Goal: Communication & Community: Participate in discussion

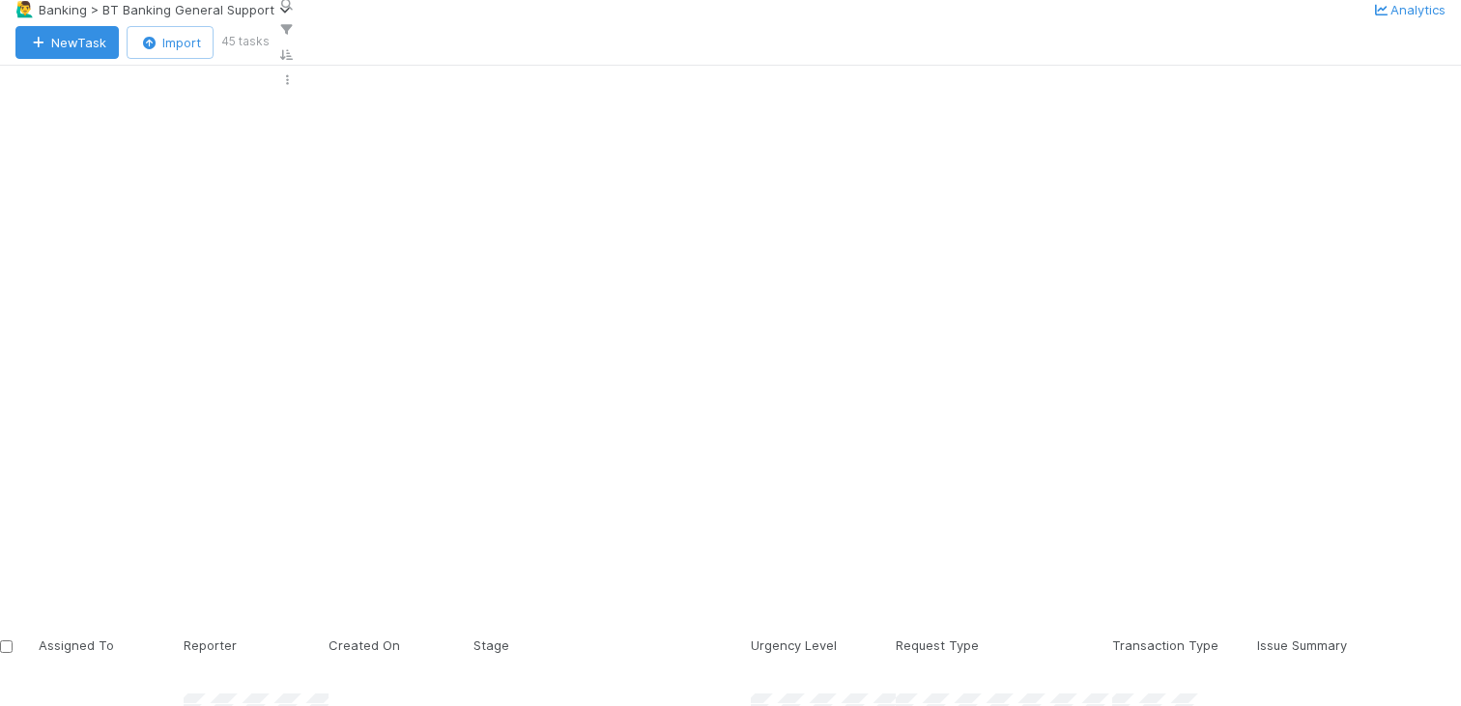
scroll to position [47, 0]
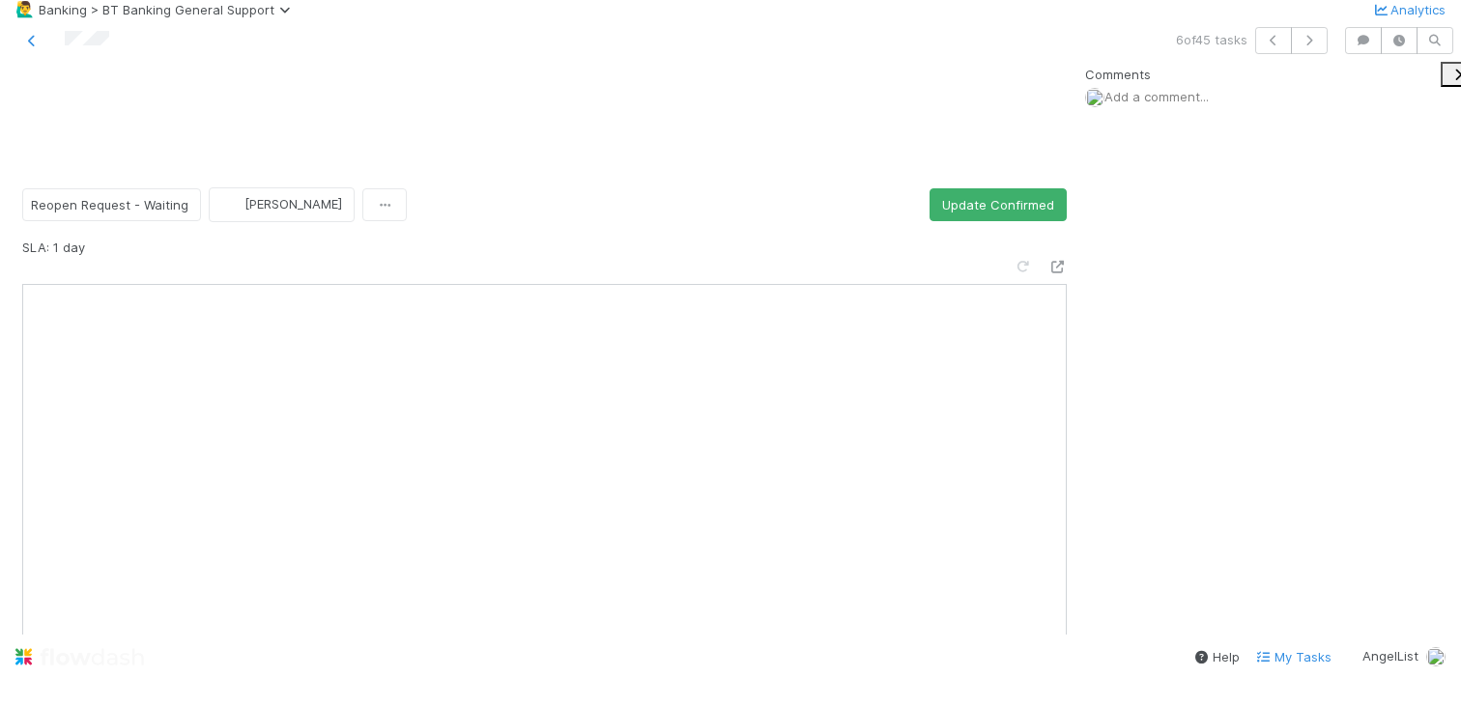
click at [23, 54] on div at bounding box center [342, 40] width 668 height 27
click at [1155, 204] on div "Comments Add a comment..." at bounding box center [1280, 133] width 390 height 142
click at [1174, 107] on div "Add a comment..." at bounding box center [1280, 97] width 390 height 20
click at [1177, 104] on span "Add a comment..." at bounding box center [1157, 96] width 104 height 15
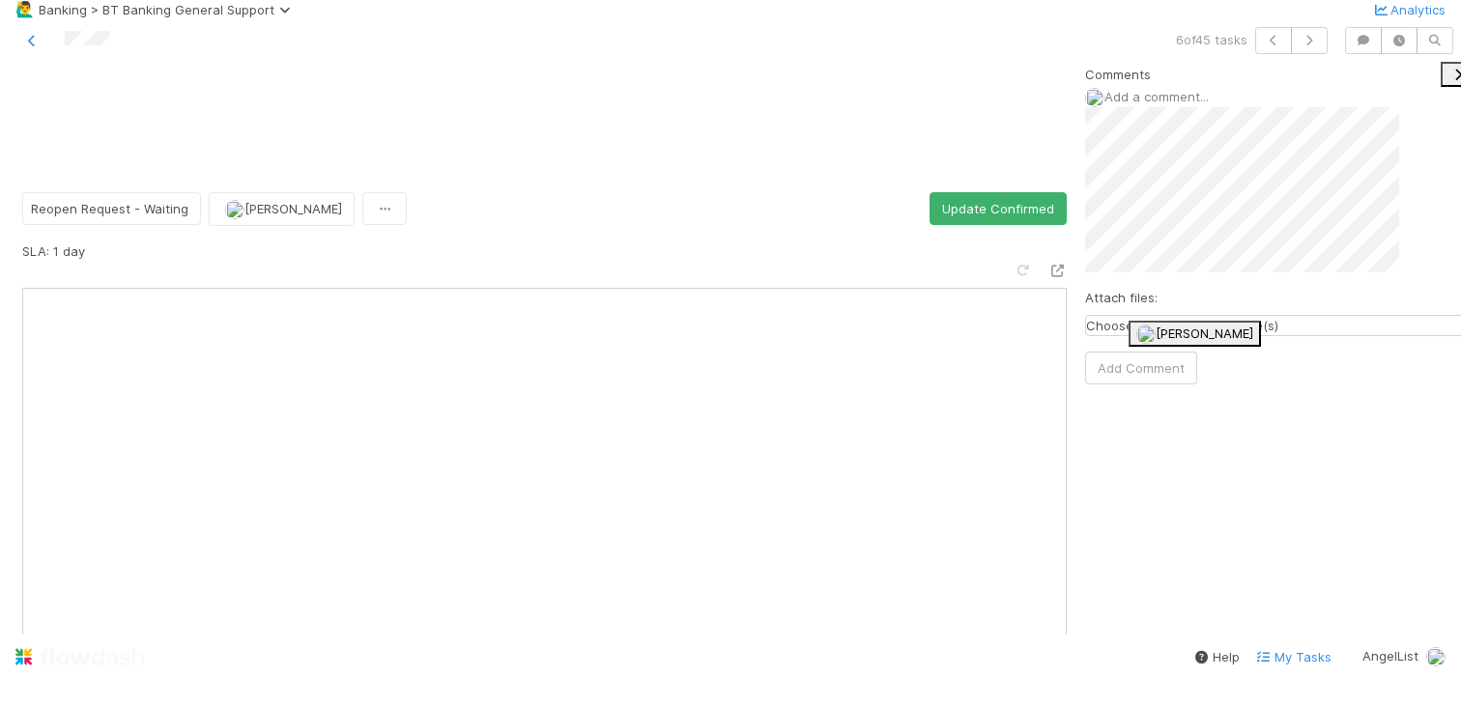
click at [1199, 332] on span "[PERSON_NAME]" at bounding box center [1205, 333] width 98 height 15
click at [1197, 385] on button "Add Comment" at bounding box center [1141, 368] width 112 height 33
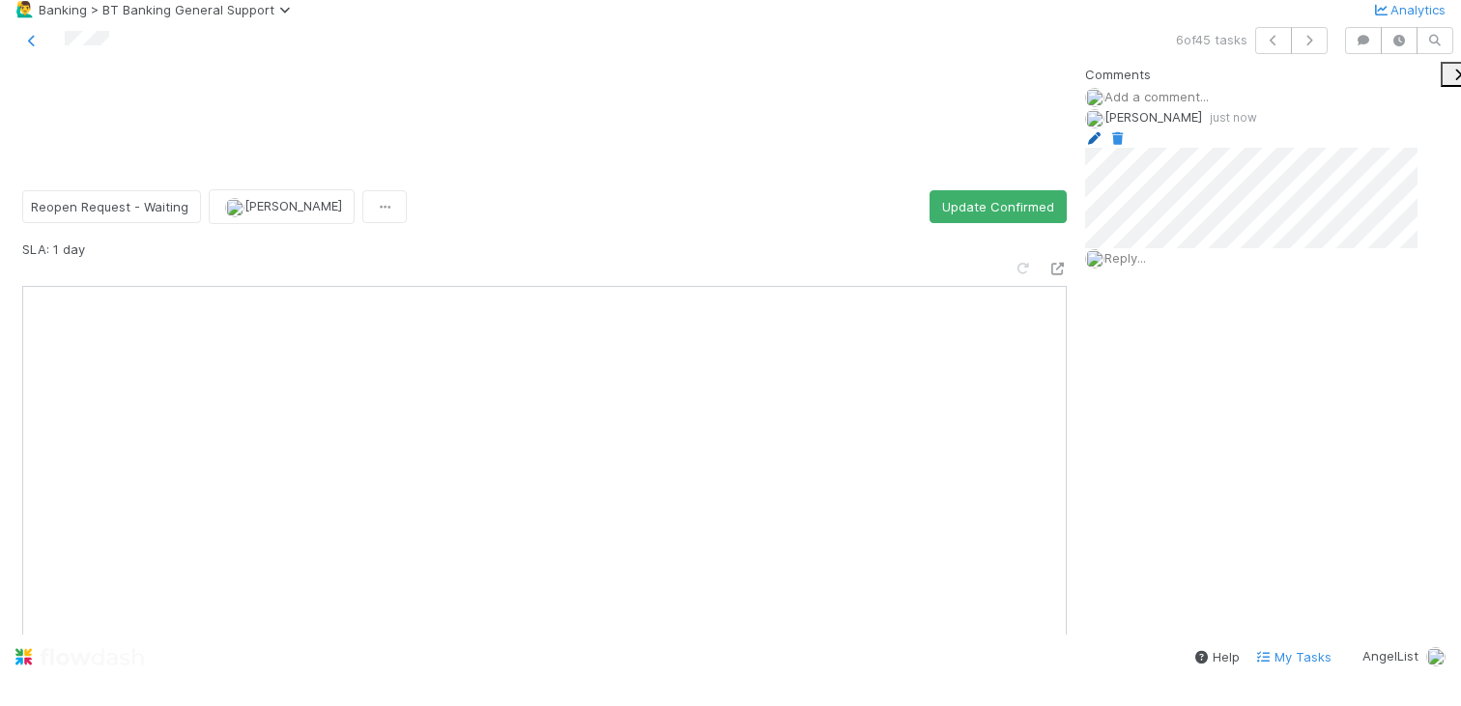
click at [1105, 145] on icon at bounding box center [1094, 138] width 19 height 13
